Goal: Information Seeking & Learning: Stay updated

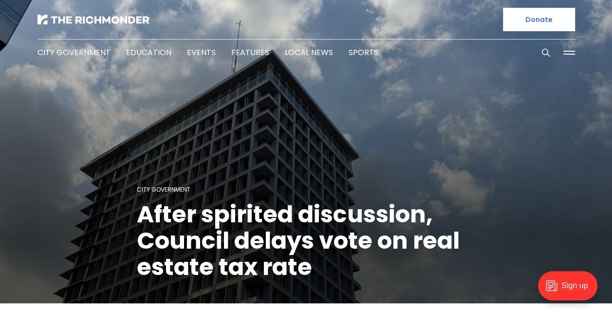
click at [221, 201] on h1 "After spirited discussion, Council delays vote on real estate tax rate" at bounding box center [306, 240] width 339 height 79
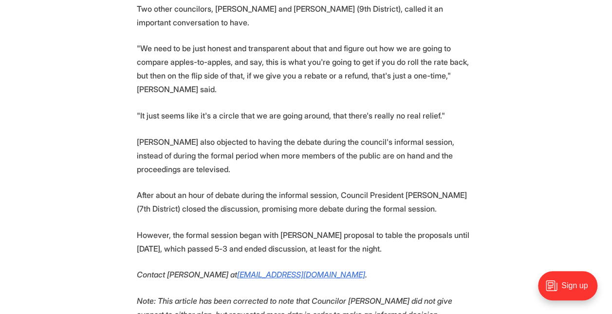
scroll to position [1227, 0]
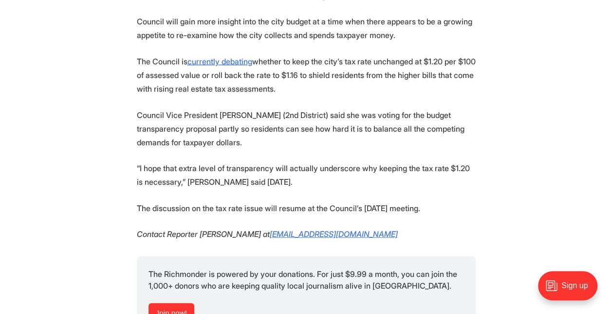
scroll to position [1286, 0]
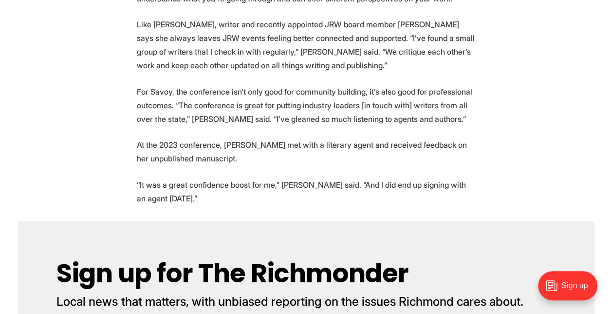
scroll to position [2143, 0]
